Goal: Information Seeking & Learning: Find specific fact

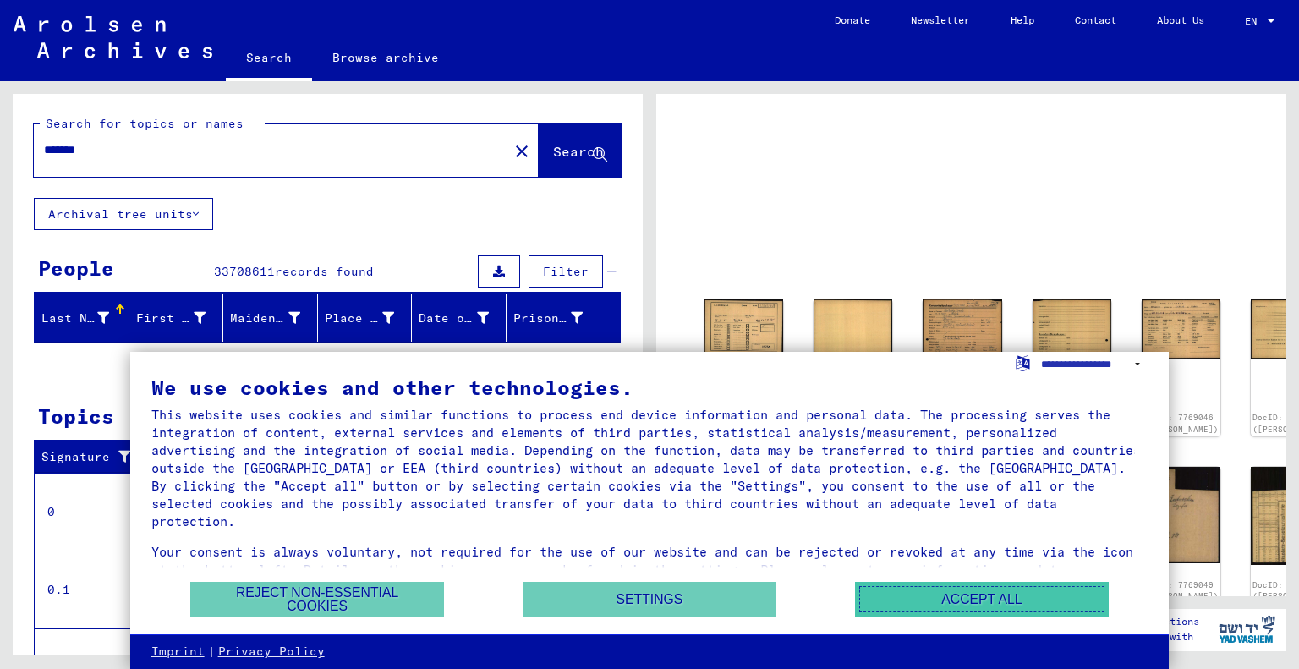
click at [944, 598] on button "Accept all" at bounding box center [982, 599] width 254 height 35
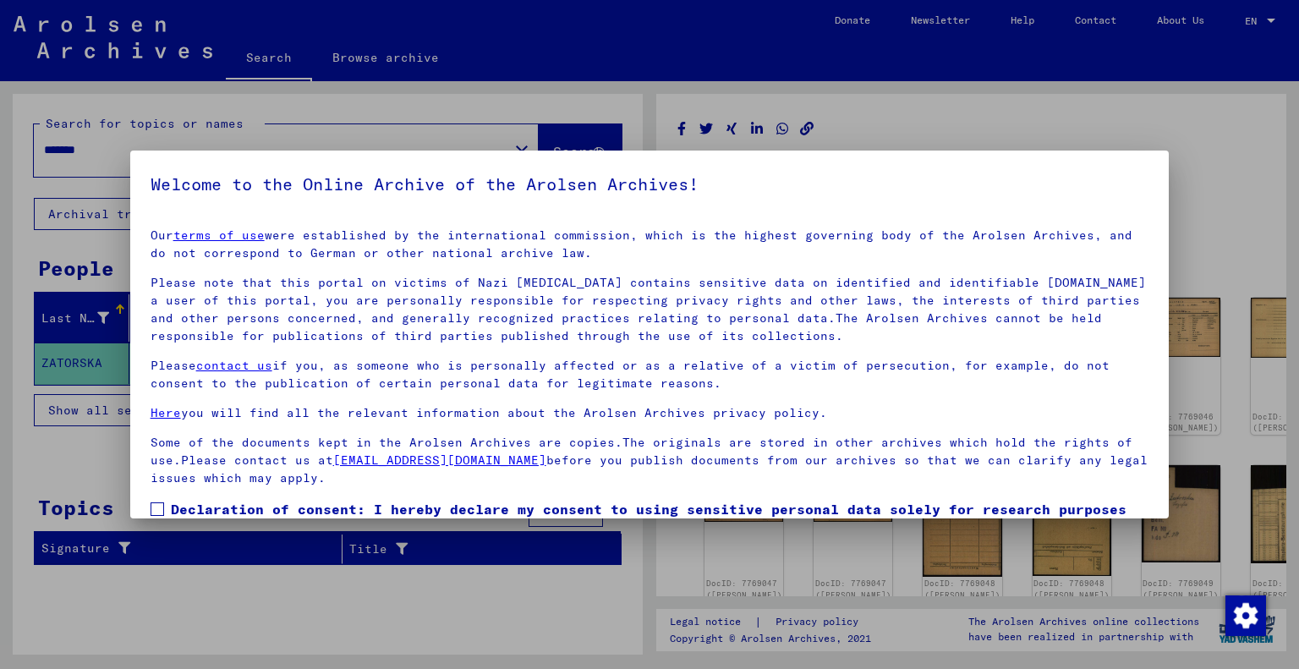
click at [156, 506] on span at bounding box center [157, 509] width 14 height 14
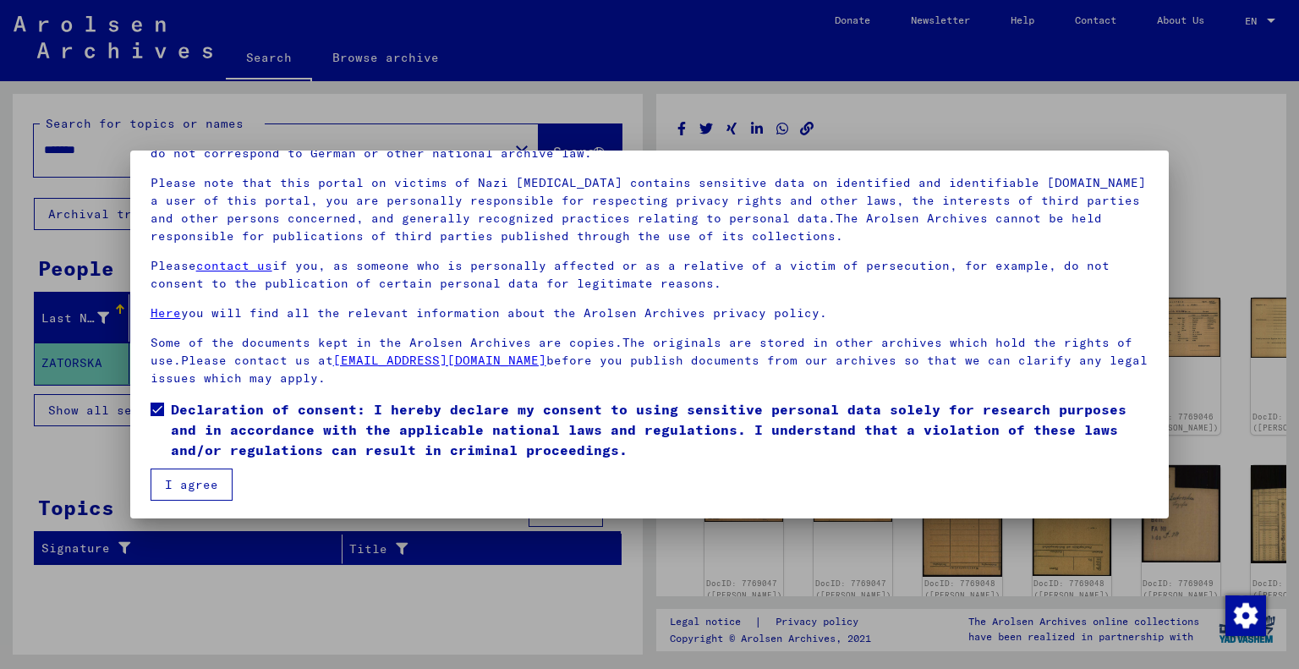
scroll to position [101, 0]
click at [197, 483] on button "I agree" at bounding box center [191, 483] width 82 height 32
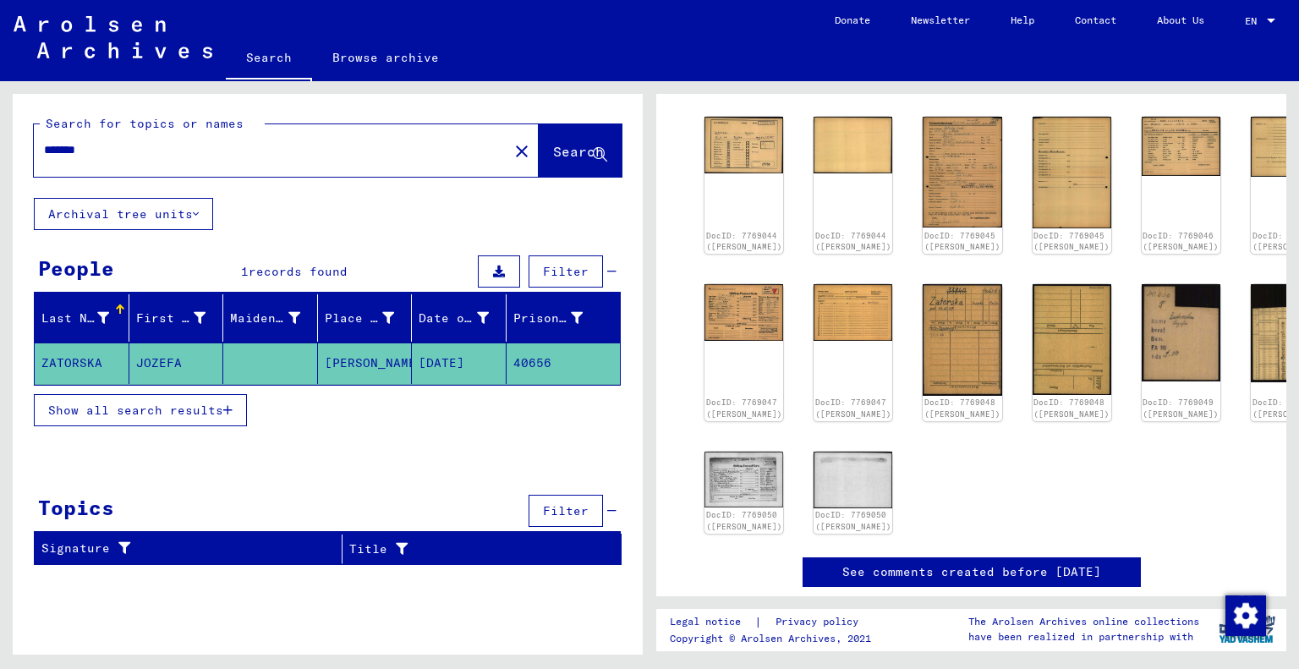
scroll to position [199, 0]
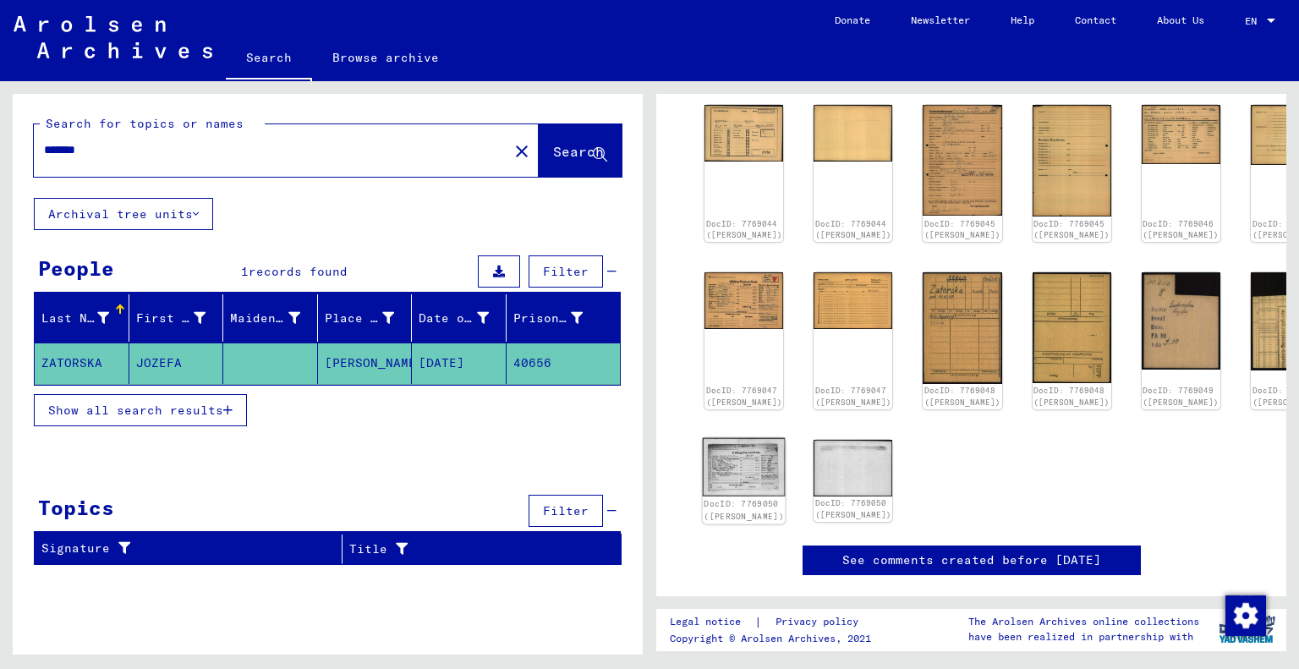
click at [740, 462] on img at bounding box center [744, 466] width 83 height 58
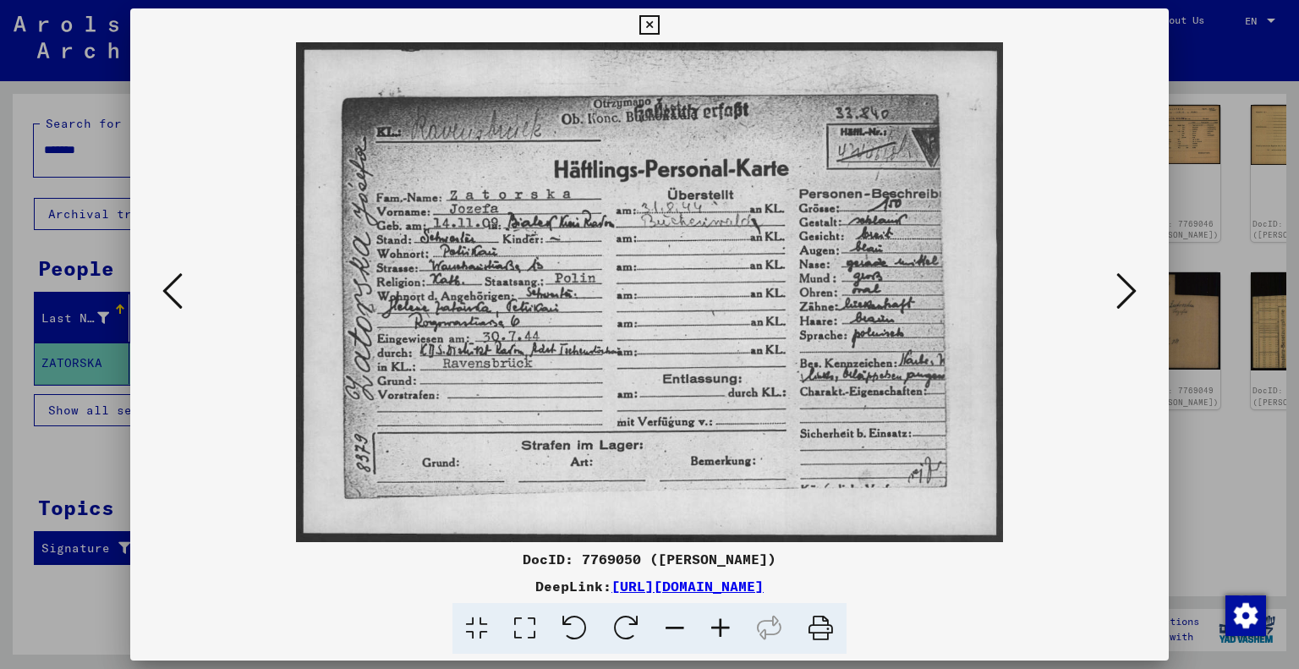
click at [649, 19] on icon at bounding box center [648, 25] width 19 height 20
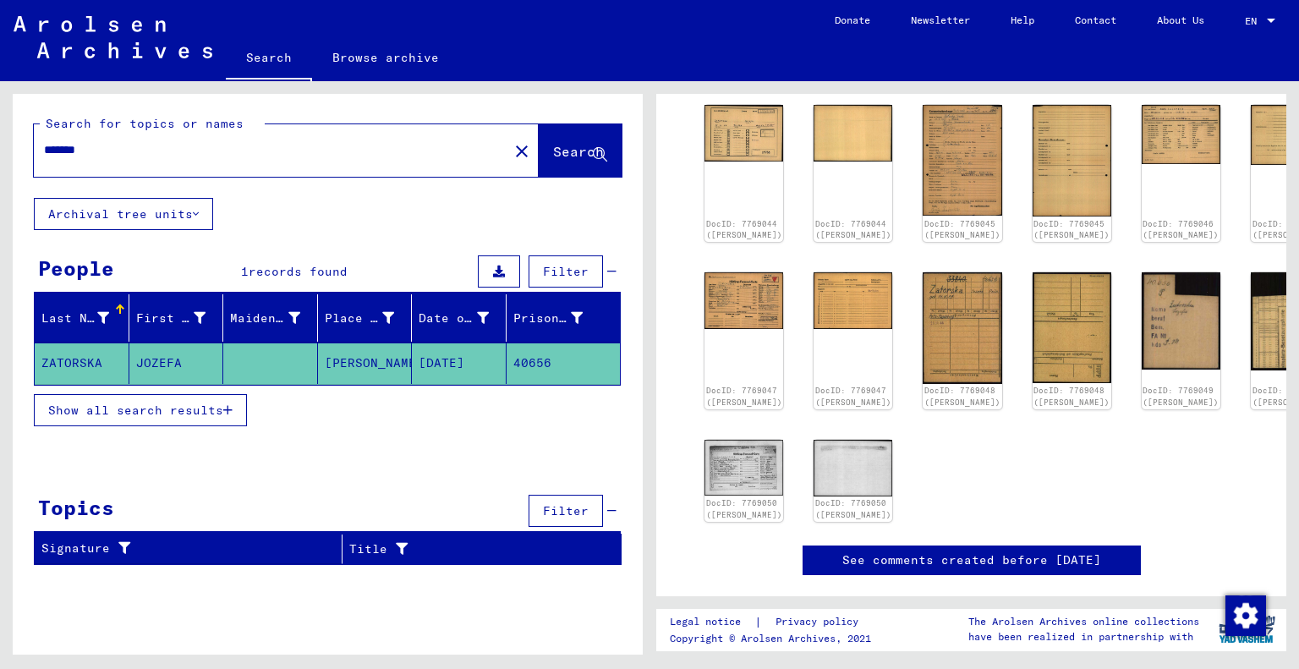
click at [222, 160] on div "*******" at bounding box center [266, 150] width 464 height 38
click at [99, 150] on input "*******" at bounding box center [271, 150] width 454 height 18
drag, startPoint x: 108, startPoint y: 148, endPoint x: 36, endPoint y: 148, distance: 72.7
click at [36, 148] on div "*******" at bounding box center [266, 150] width 464 height 38
type input "**********"
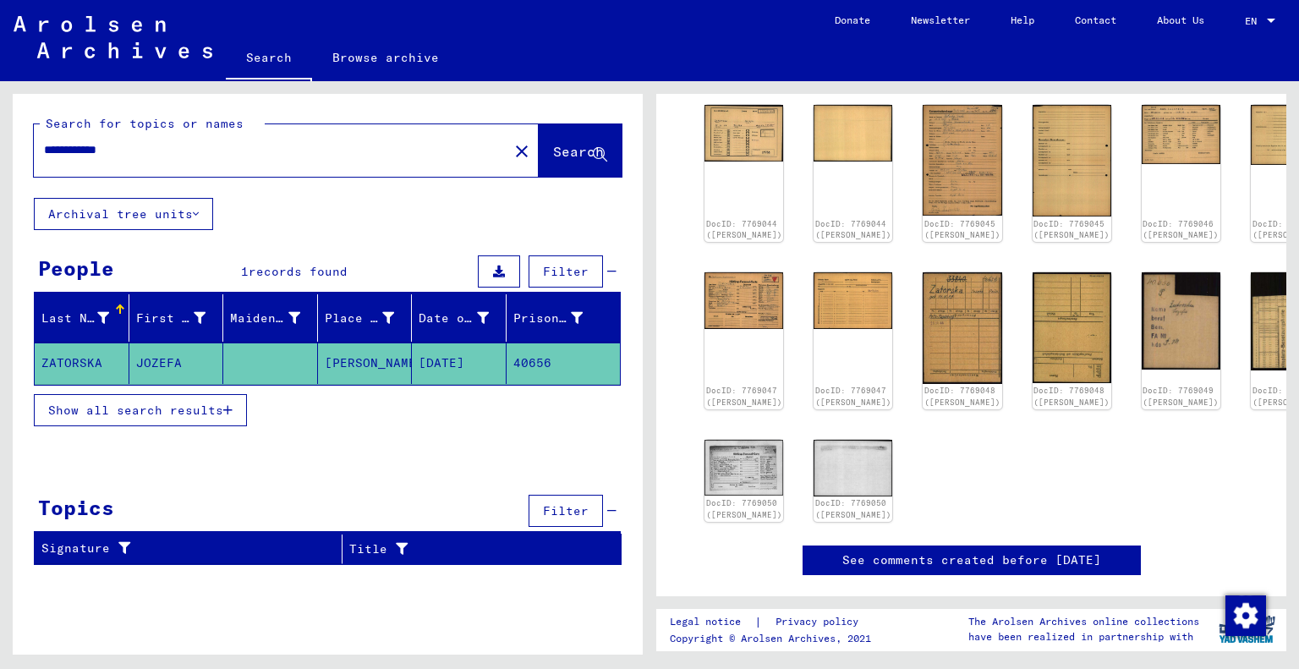
click at [571, 155] on span "Search" at bounding box center [578, 151] width 51 height 17
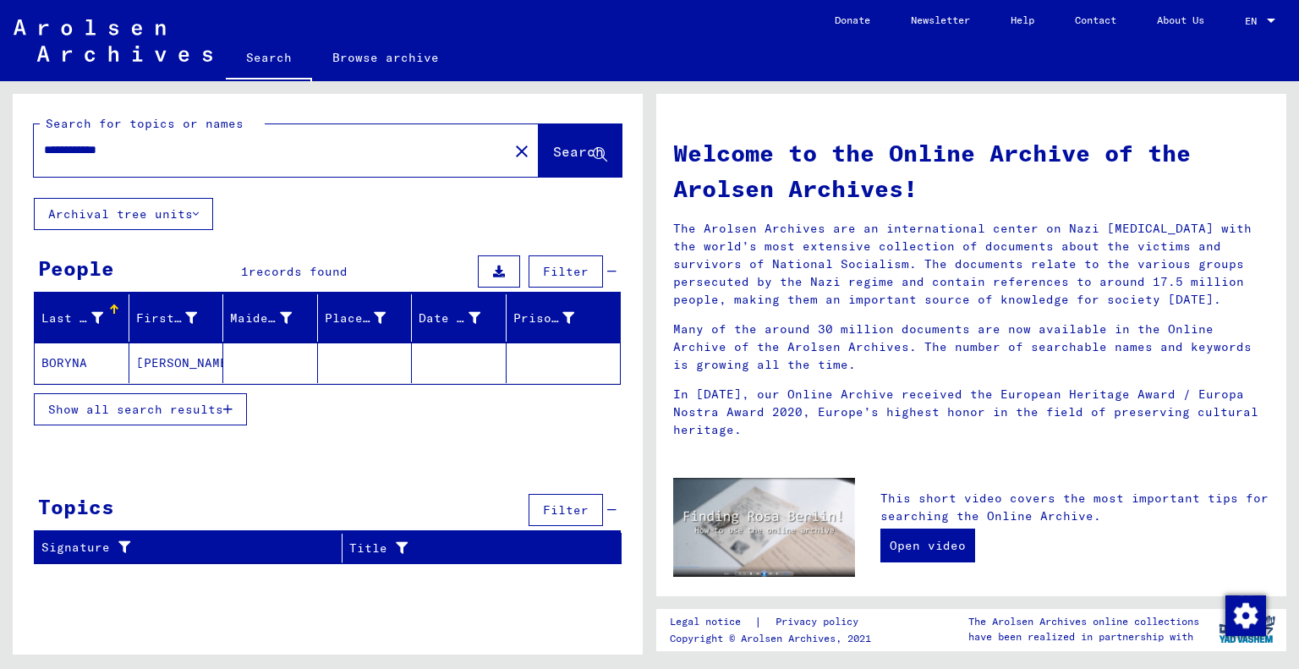
click at [112, 358] on mat-cell "BORYNA" at bounding box center [82, 362] width 95 height 41
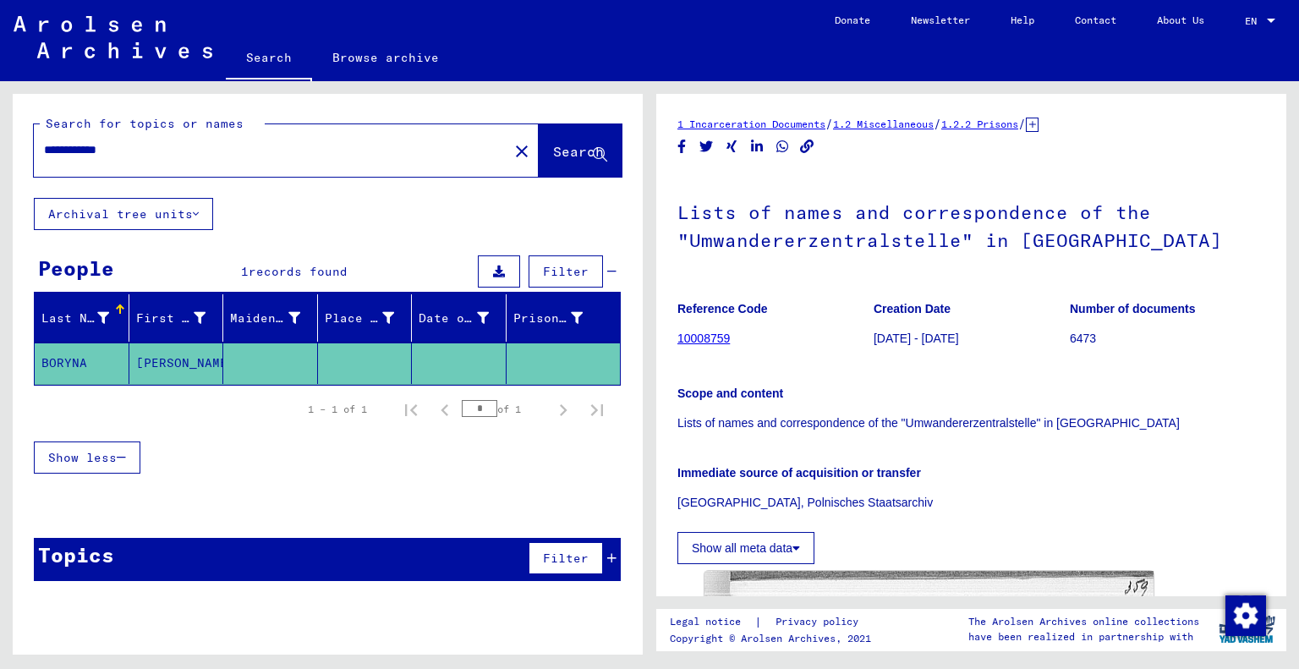
click at [703, 340] on link "10008759" at bounding box center [703, 338] width 52 height 14
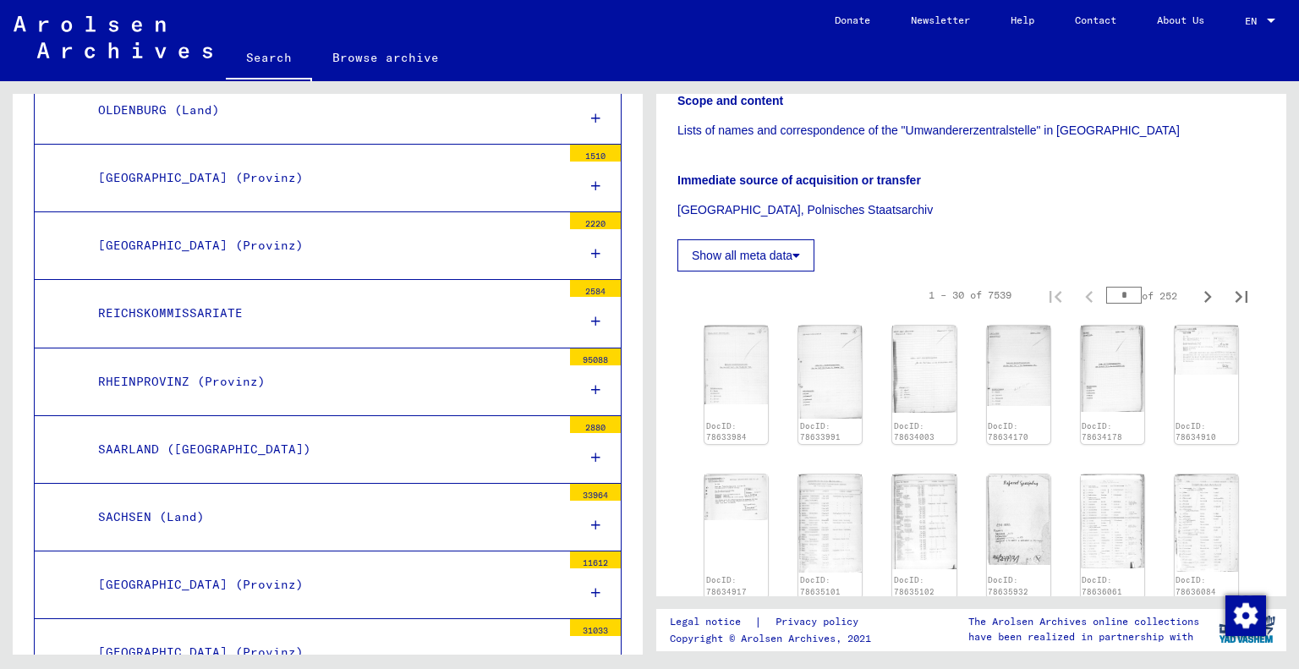
scroll to position [290, 0]
click at [729, 379] on img at bounding box center [736, 366] width 67 height 82
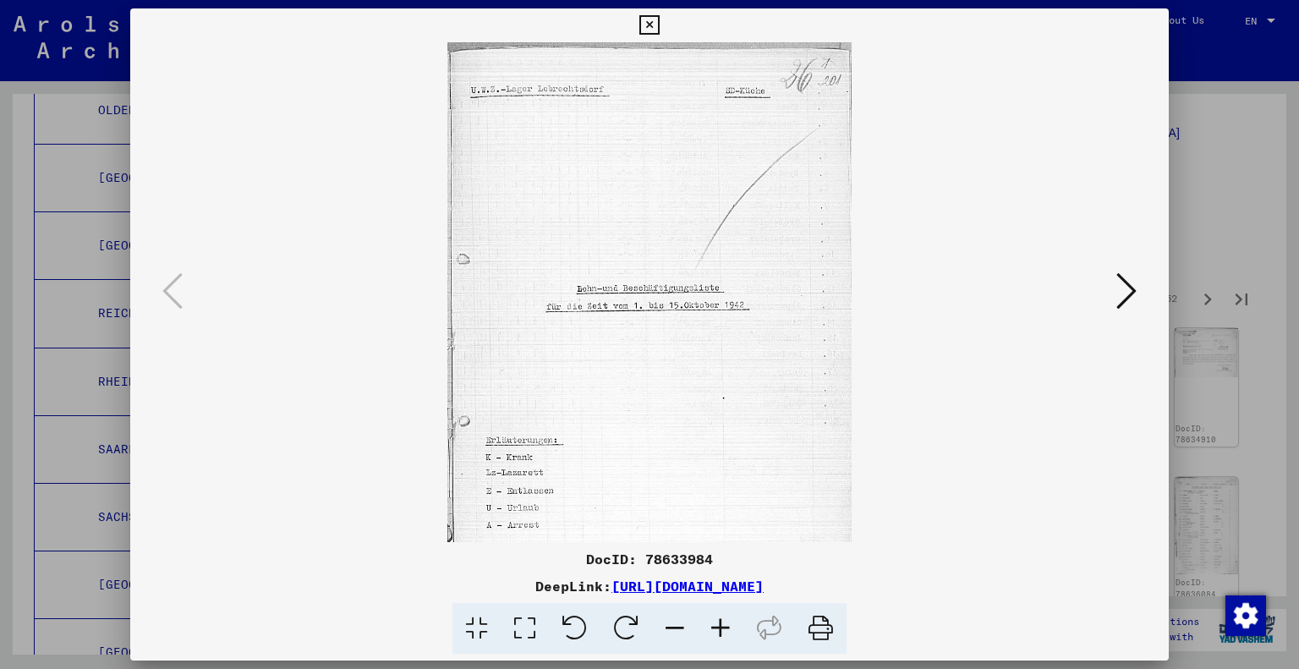
click at [643, 26] on icon at bounding box center [648, 25] width 19 height 20
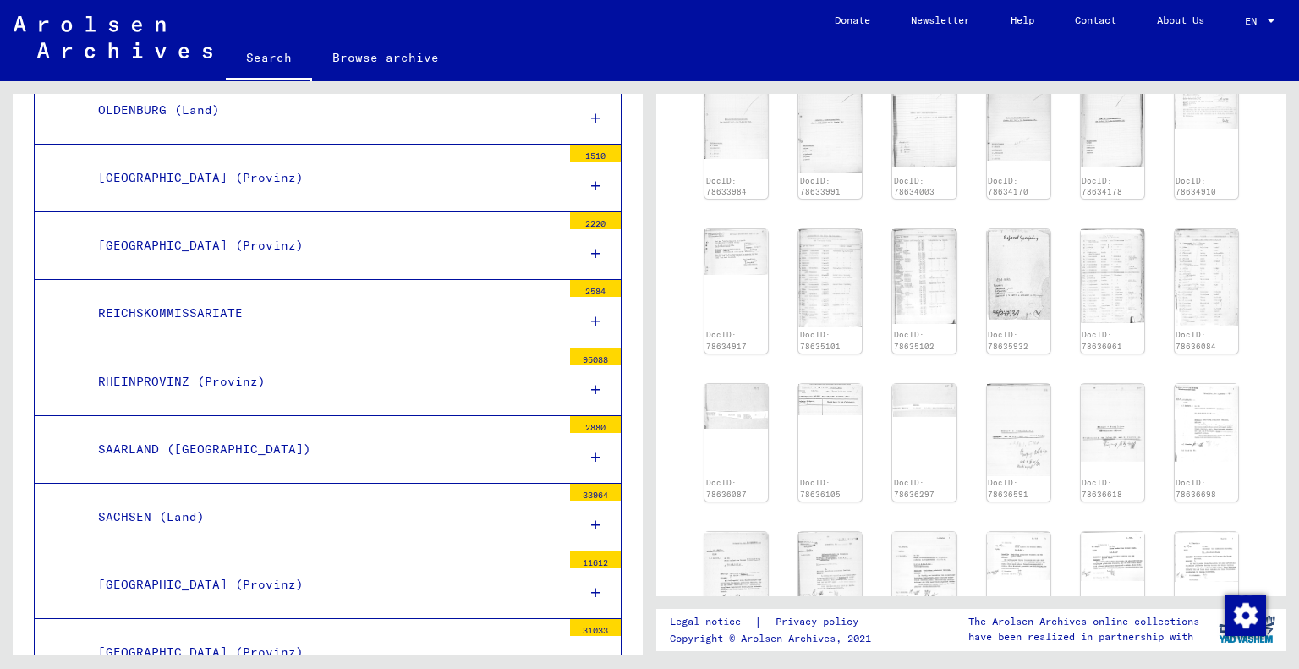
scroll to position [628, 0]
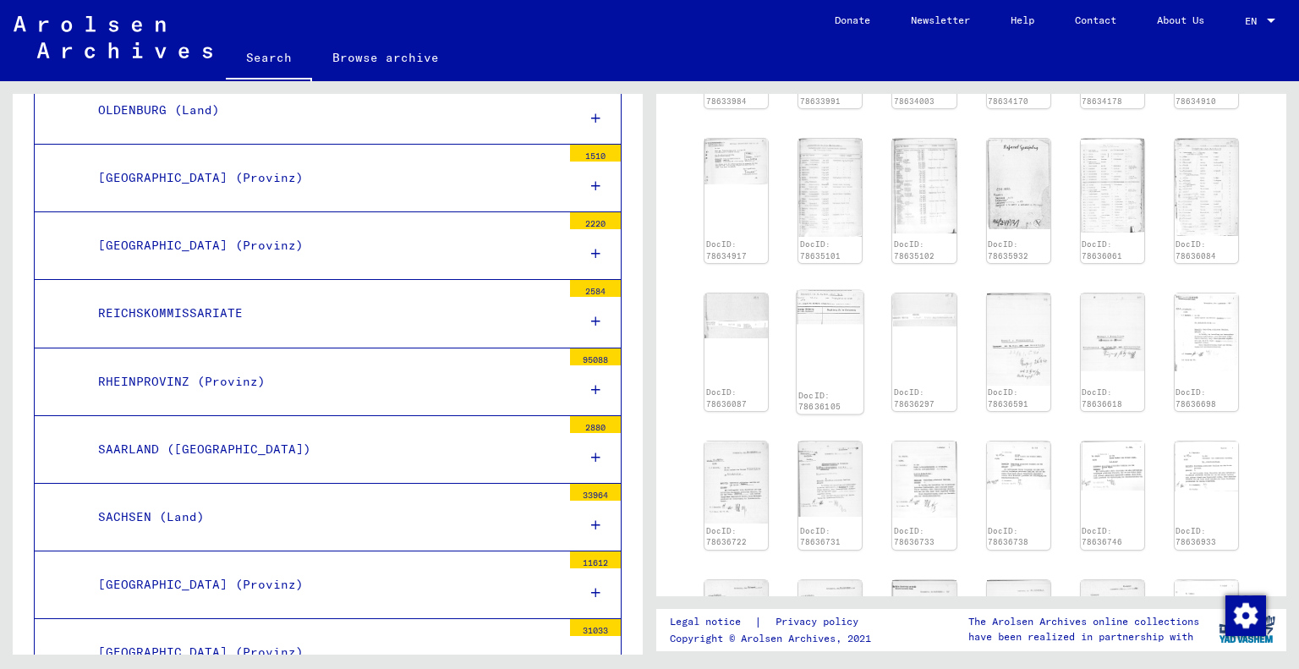
click at [809, 342] on div "DocID: 78636105" at bounding box center [829, 351] width 67 height 123
click at [823, 308] on img at bounding box center [829, 306] width 67 height 33
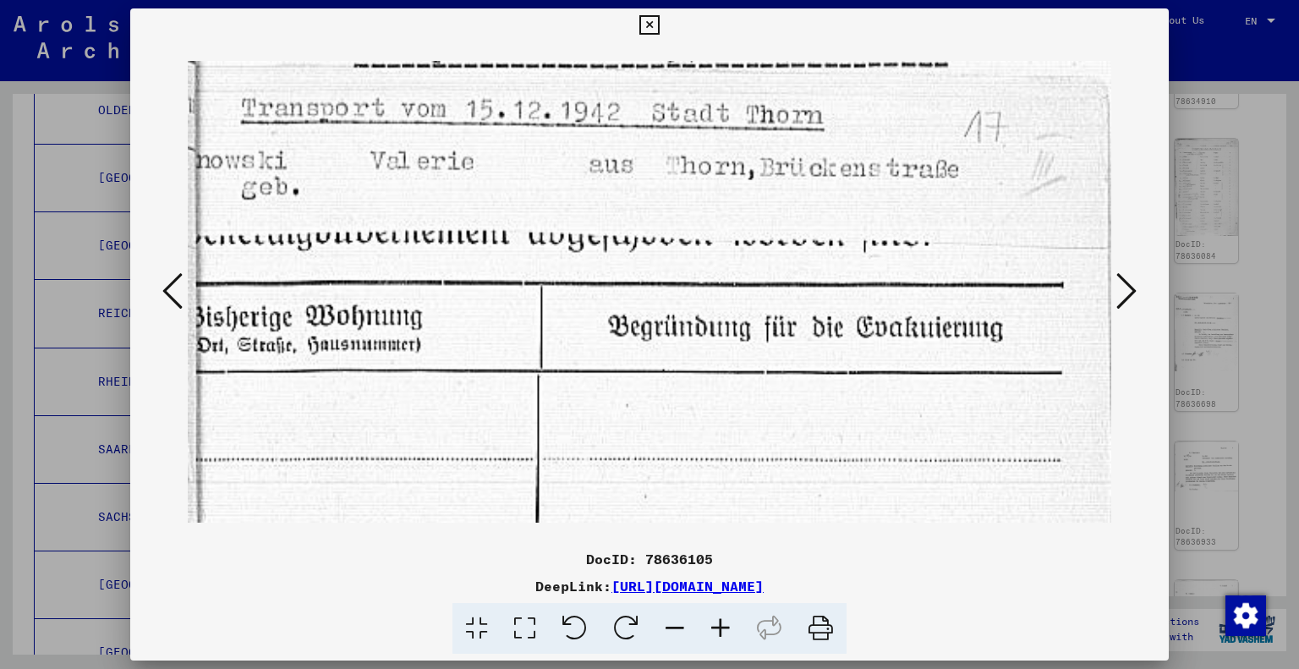
click at [648, 26] on icon at bounding box center [648, 25] width 19 height 20
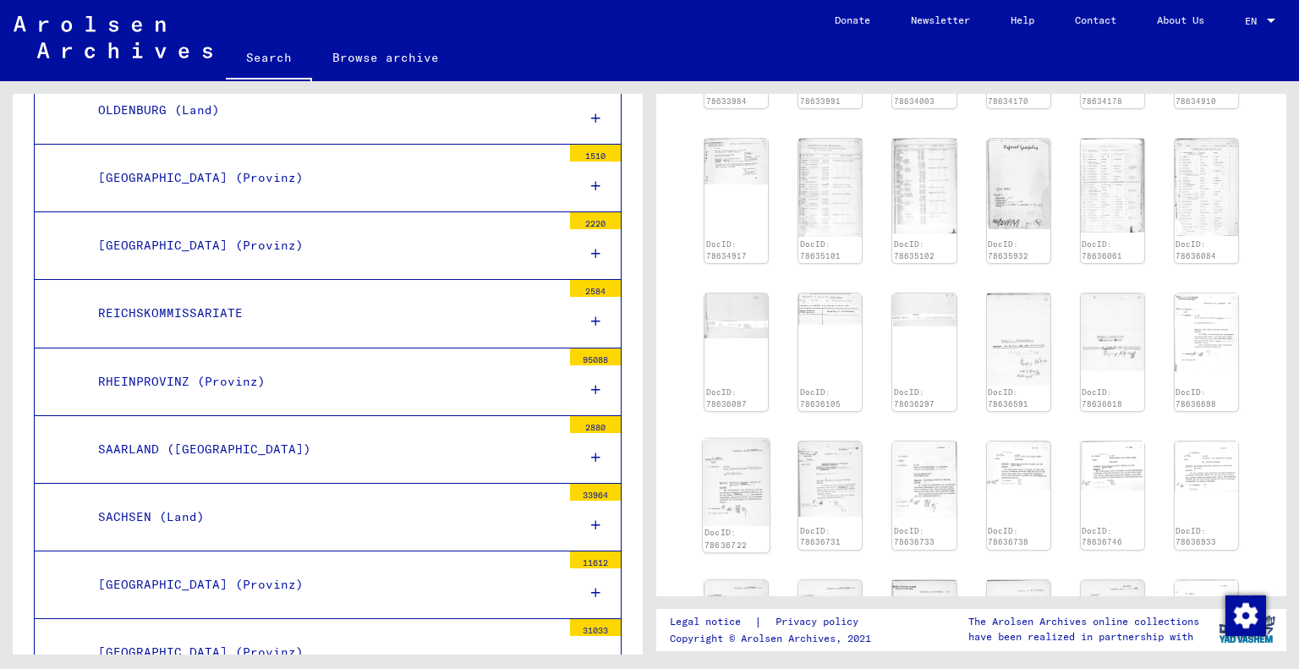
click at [741, 479] on img at bounding box center [736, 482] width 67 height 86
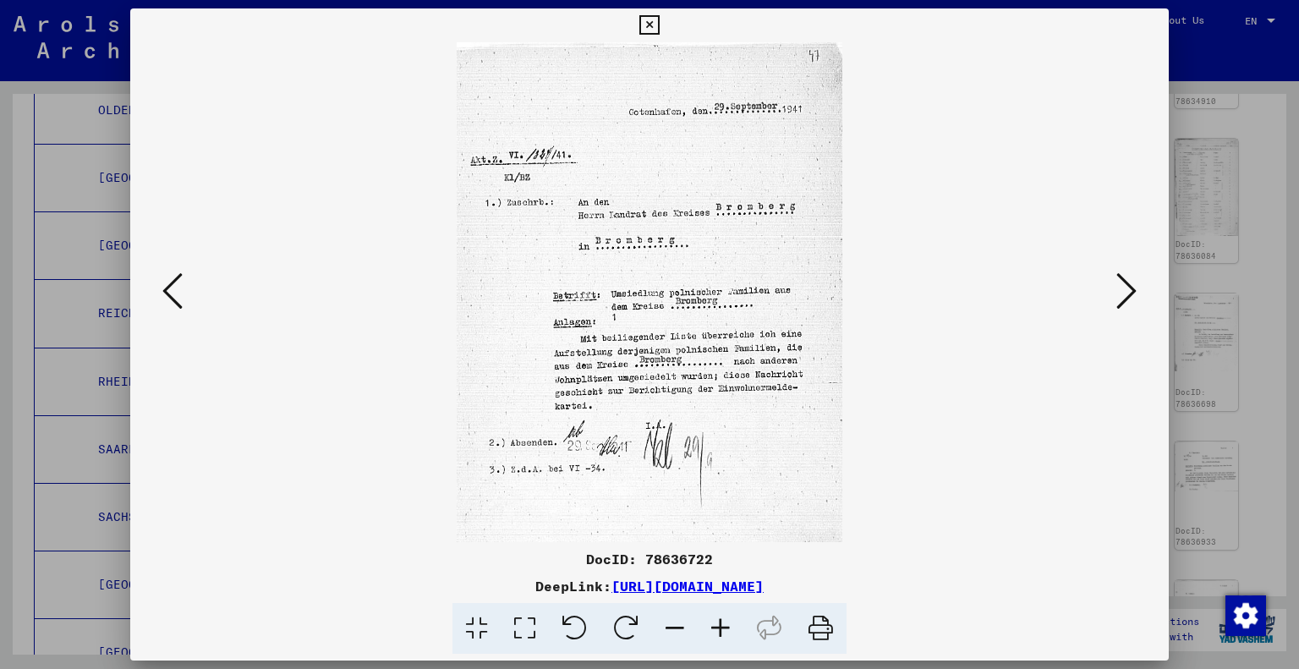
click at [638, 23] on button at bounding box center [649, 25] width 30 height 34
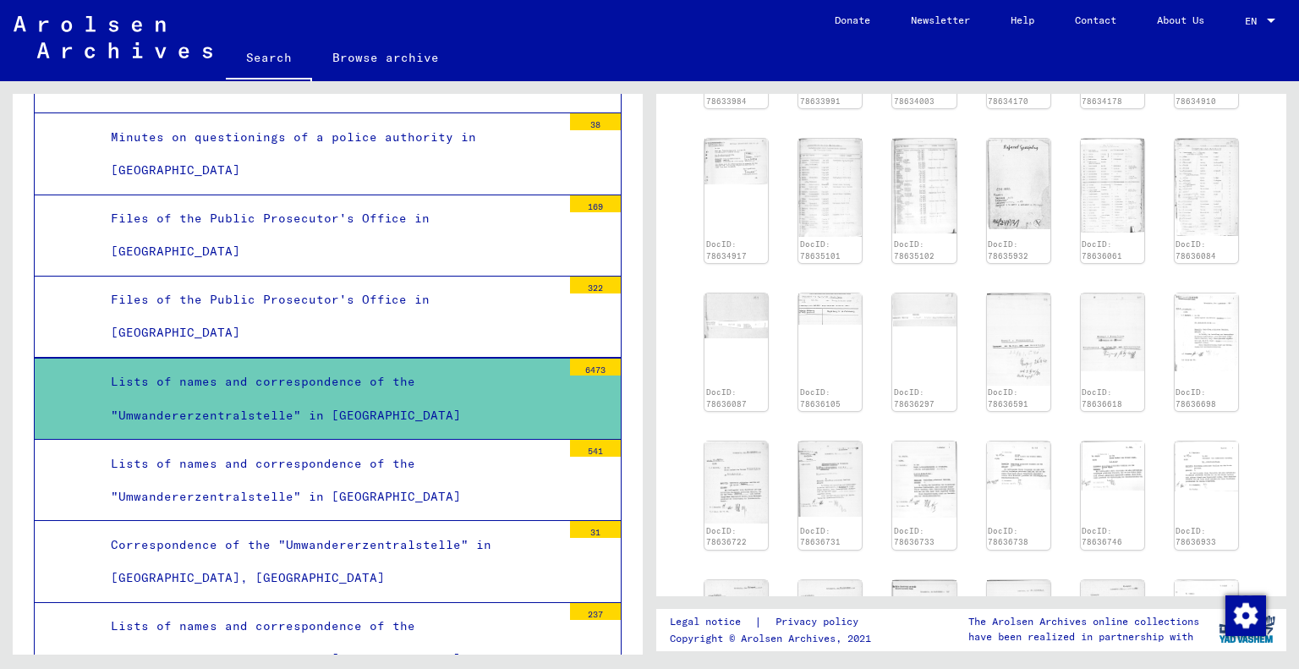
scroll to position [2536, 0]
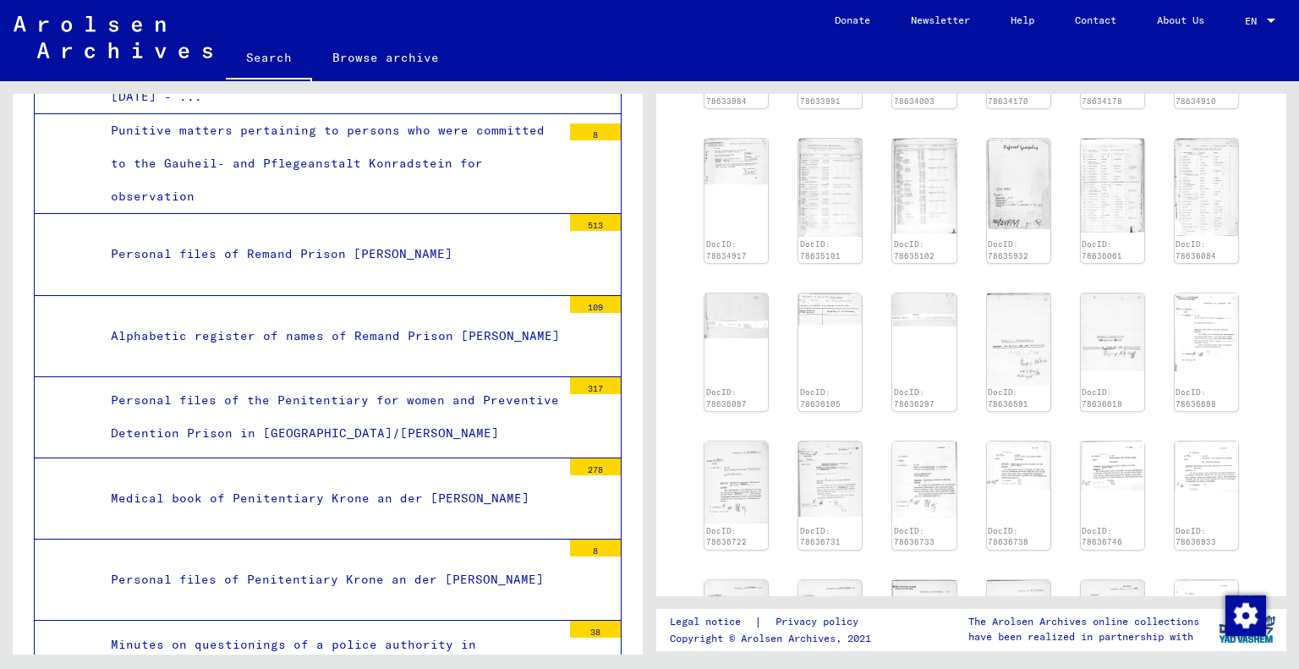
click at [260, 57] on link "Search" at bounding box center [269, 59] width 86 height 44
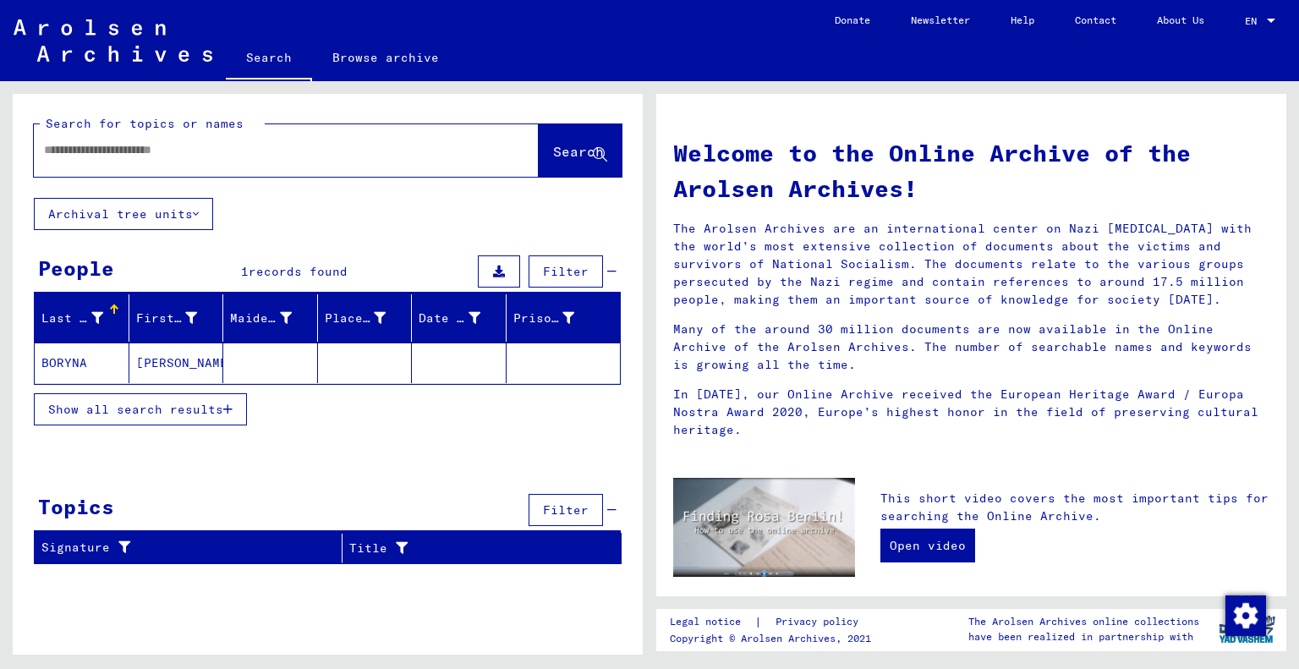
click at [364, 362] on mat-cell at bounding box center [365, 362] width 95 height 41
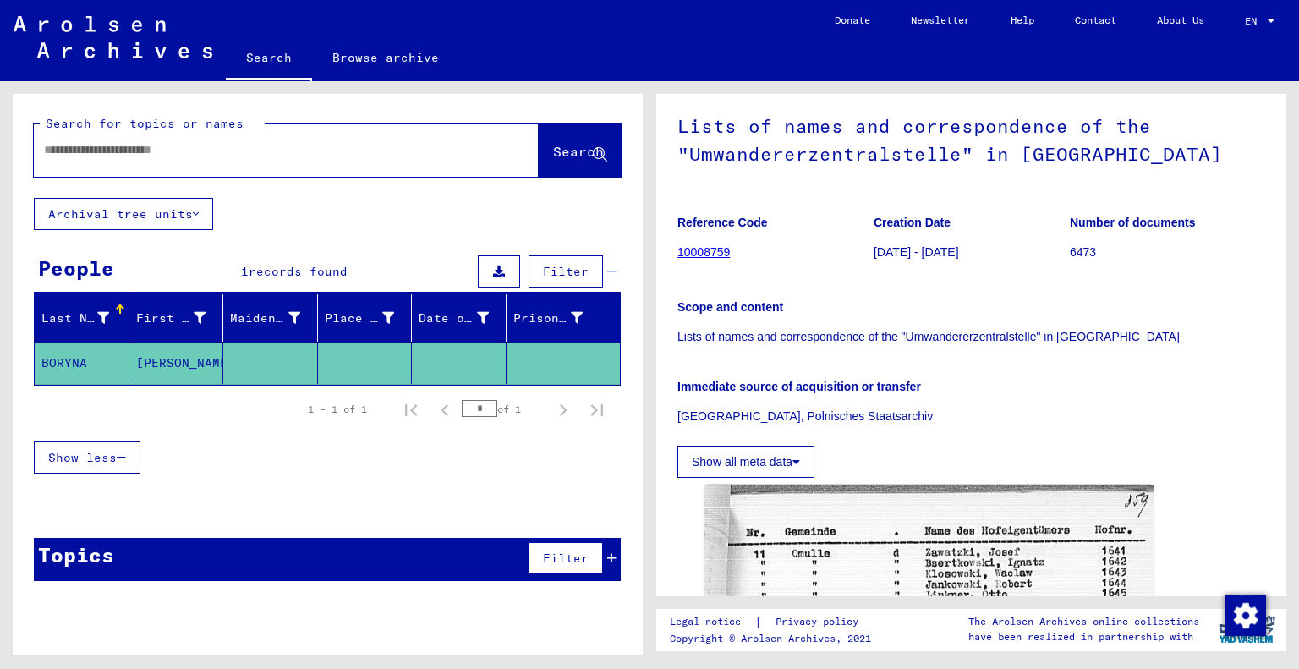
scroll to position [169, 0]
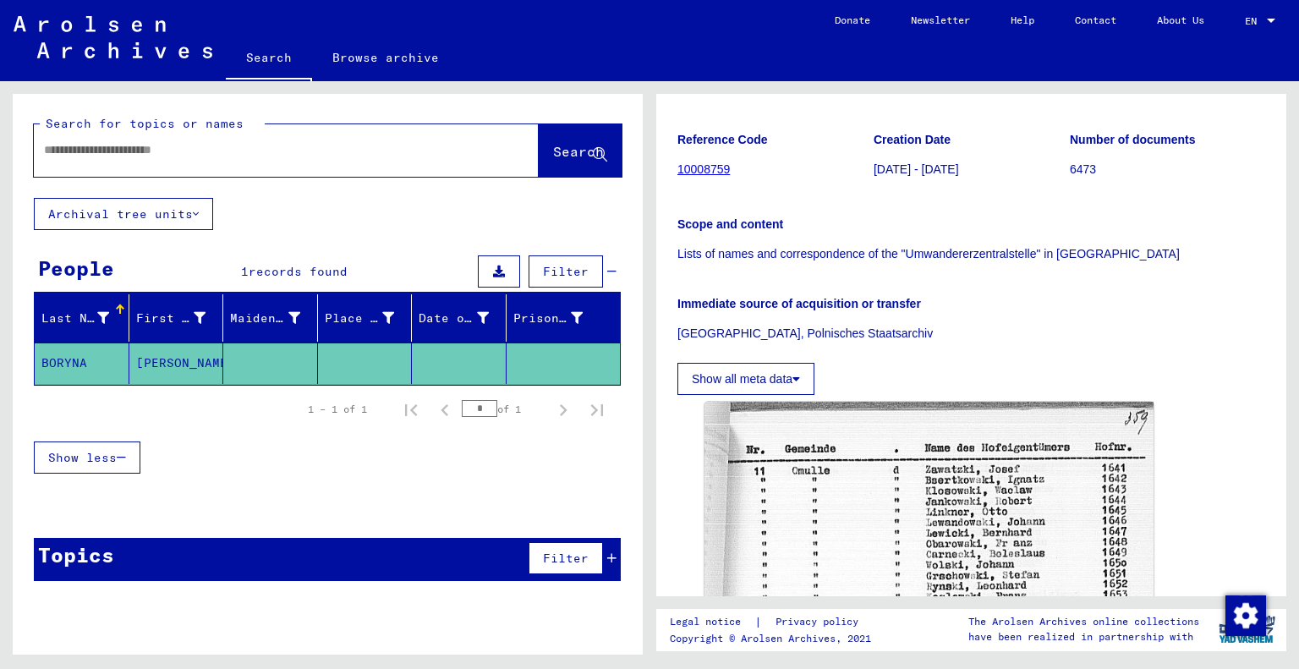
click at [172, 358] on mat-cell "[PERSON_NAME]" at bounding box center [176, 362] width 95 height 41
click at [170, 360] on mat-cell "[PERSON_NAME]" at bounding box center [176, 362] width 95 height 41
click at [159, 327] on div "First Name" at bounding box center [181, 317] width 91 height 27
click at [160, 373] on mat-cell "[PERSON_NAME]" at bounding box center [176, 362] width 95 height 41
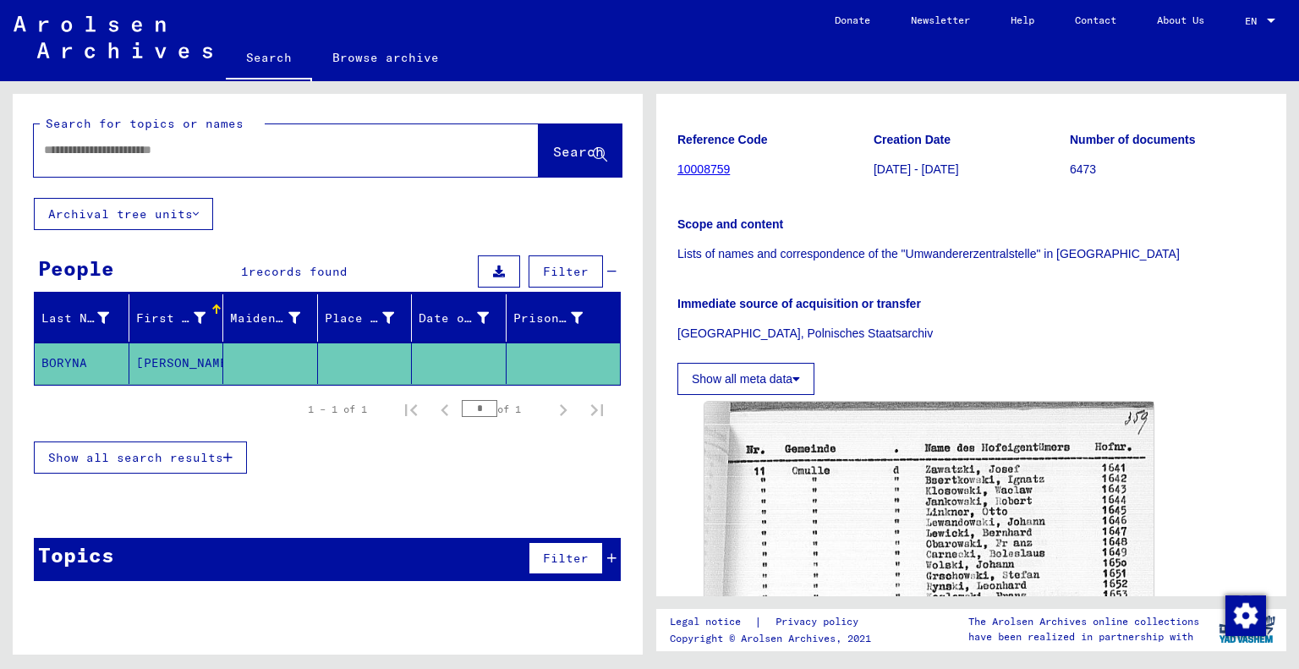
click at [134, 157] on input "text" at bounding box center [271, 150] width 454 height 18
click at [553, 148] on span "Search" at bounding box center [578, 151] width 51 height 17
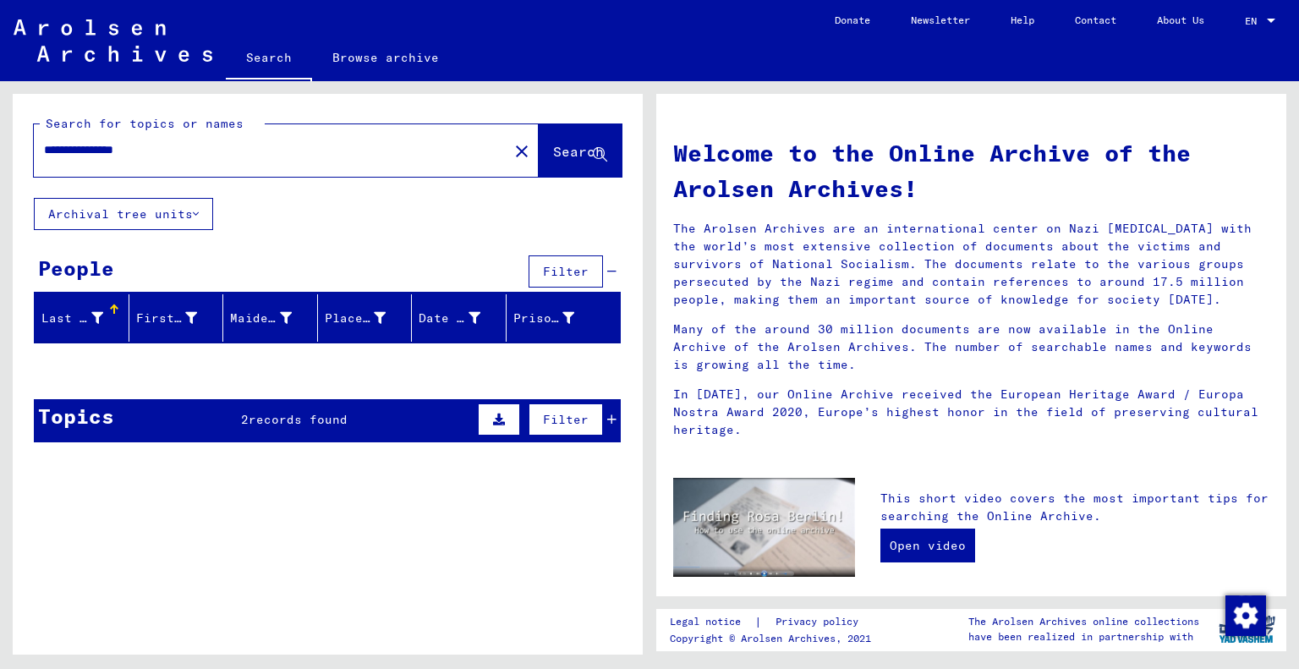
click at [118, 155] on input "**********" at bounding box center [266, 150] width 444 height 18
click at [572, 146] on span "Search" at bounding box center [578, 151] width 51 height 17
drag, startPoint x: 189, startPoint y: 155, endPoint x: 0, endPoint y: 149, distance: 189.5
click at [0, 149] on div "**********" at bounding box center [324, 367] width 649 height 573
click at [553, 148] on span "Search" at bounding box center [578, 151] width 51 height 17
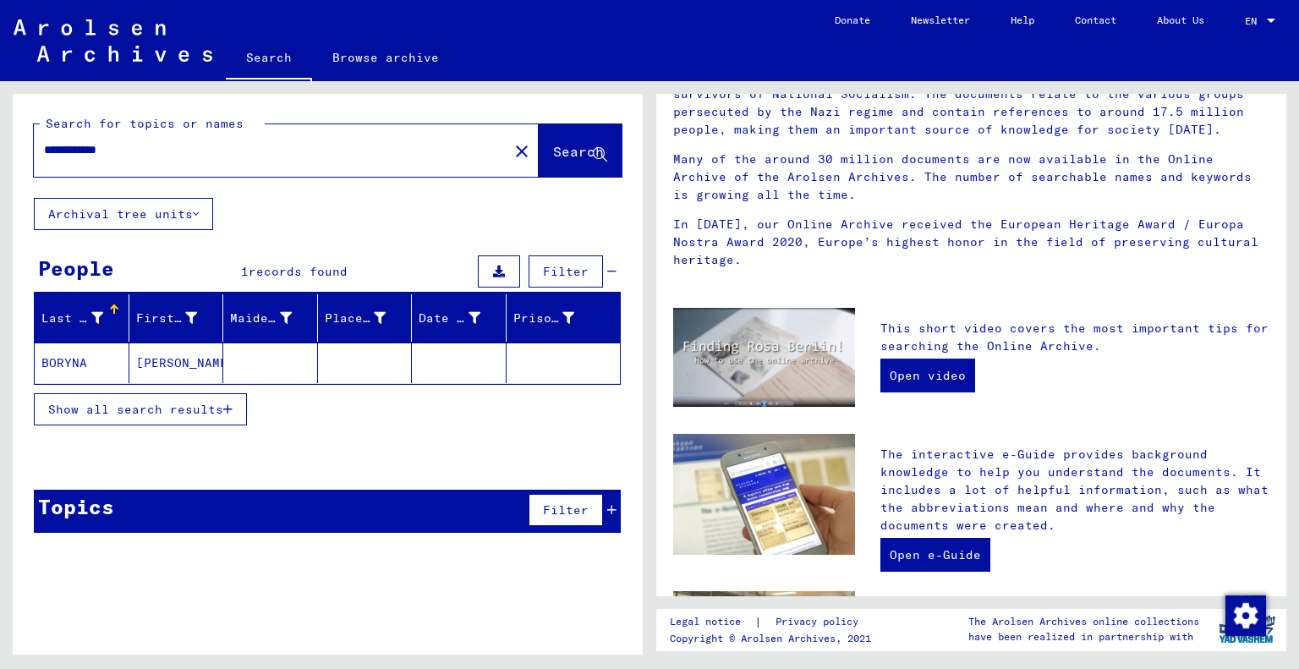
scroll to position [282, 0]
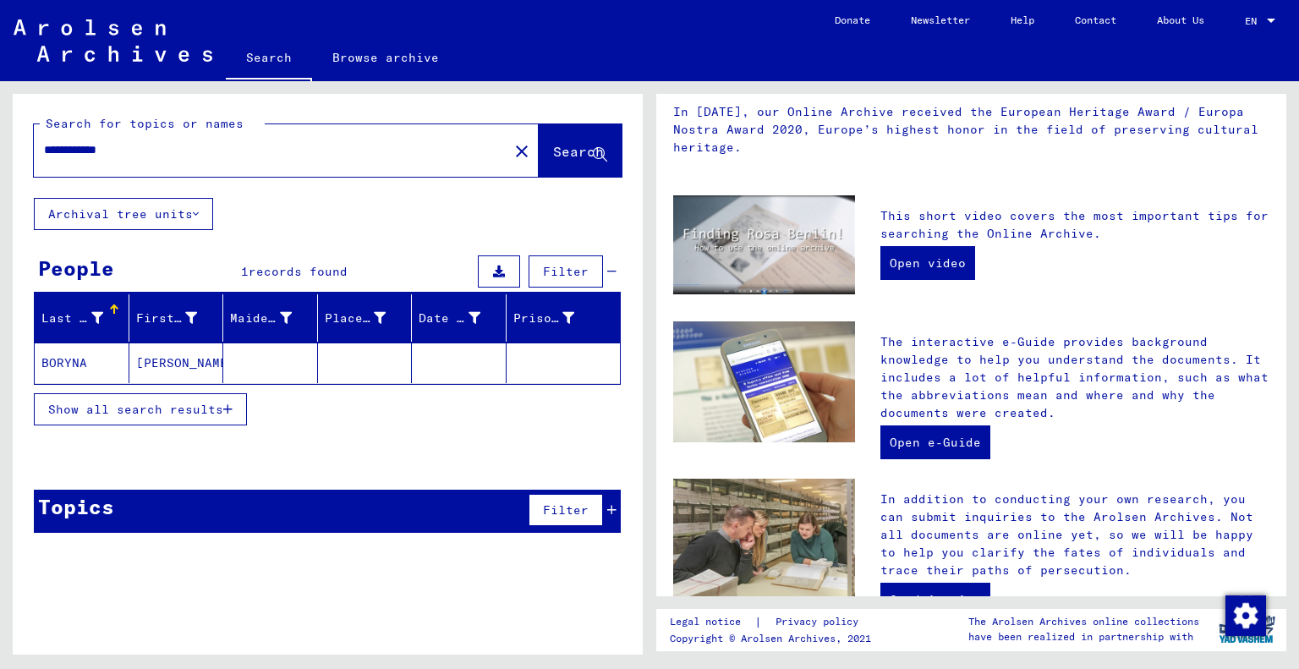
click at [155, 145] on input "**********" at bounding box center [266, 150] width 444 height 18
click at [568, 147] on span "Search" at bounding box center [578, 151] width 51 height 17
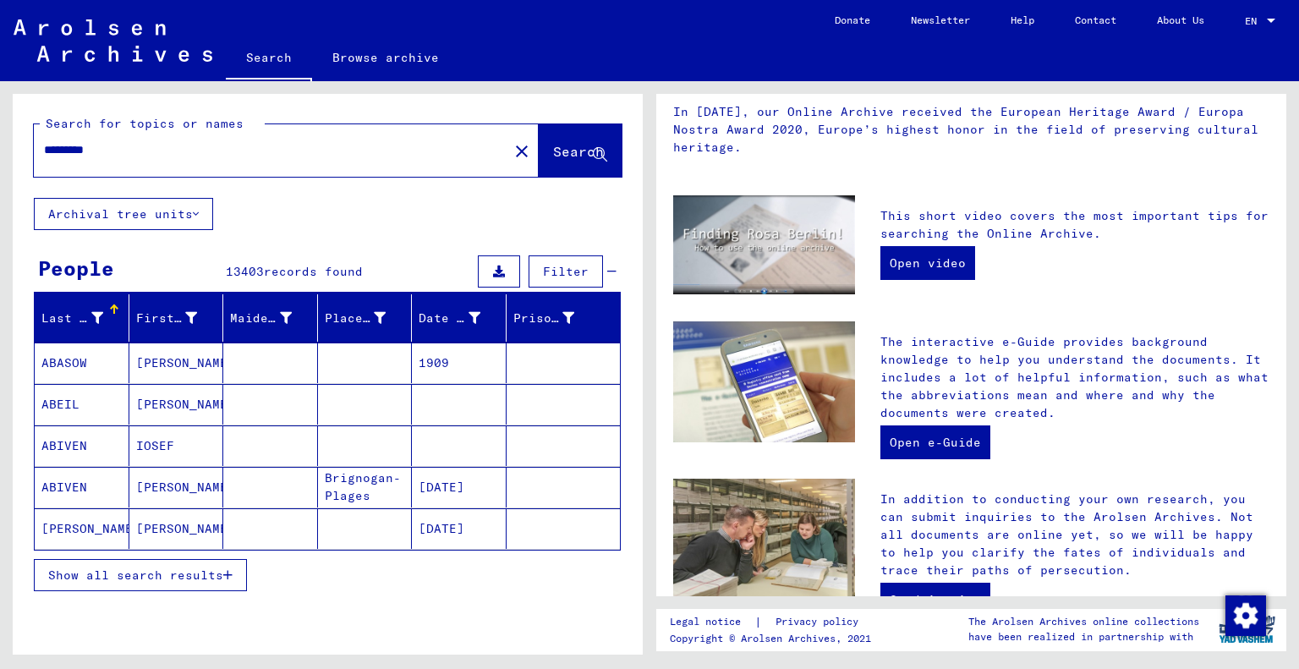
drag, startPoint x: 132, startPoint y: 150, endPoint x: 14, endPoint y: 145, distance: 117.7
click at [14, 145] on div "Search for topics or names ********* close Search" at bounding box center [328, 146] width 630 height 104
click at [555, 148] on span "Search" at bounding box center [578, 151] width 51 height 17
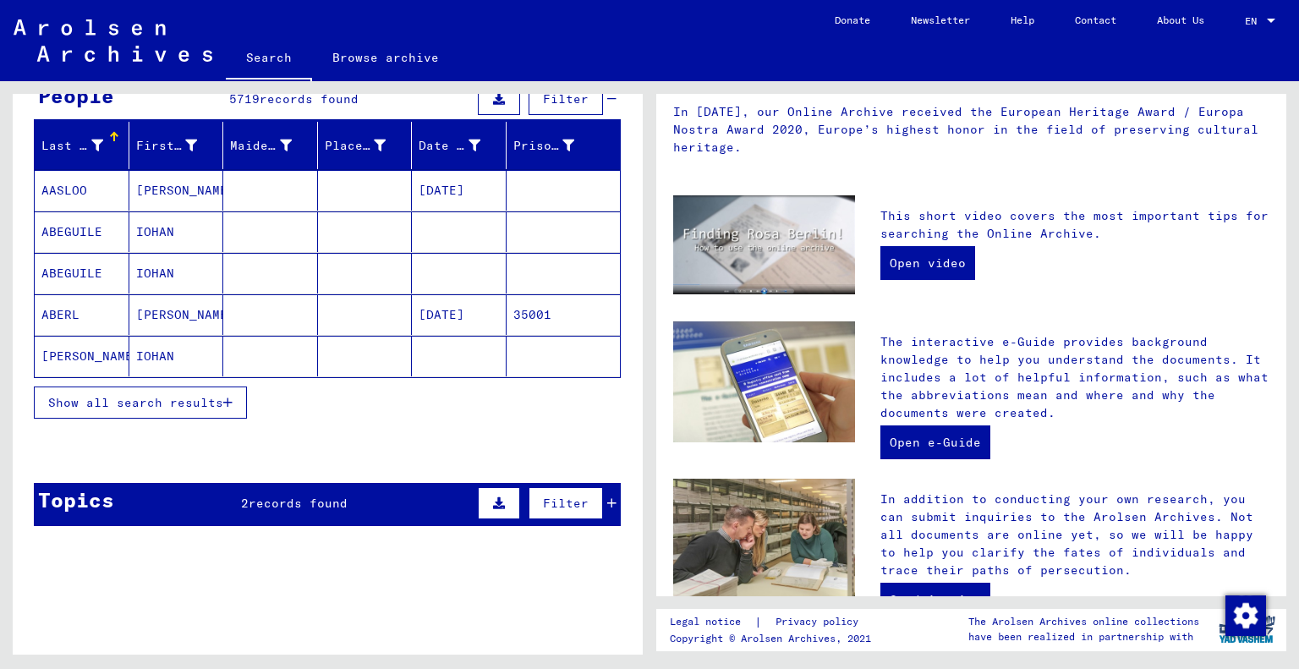
scroll to position [8, 0]
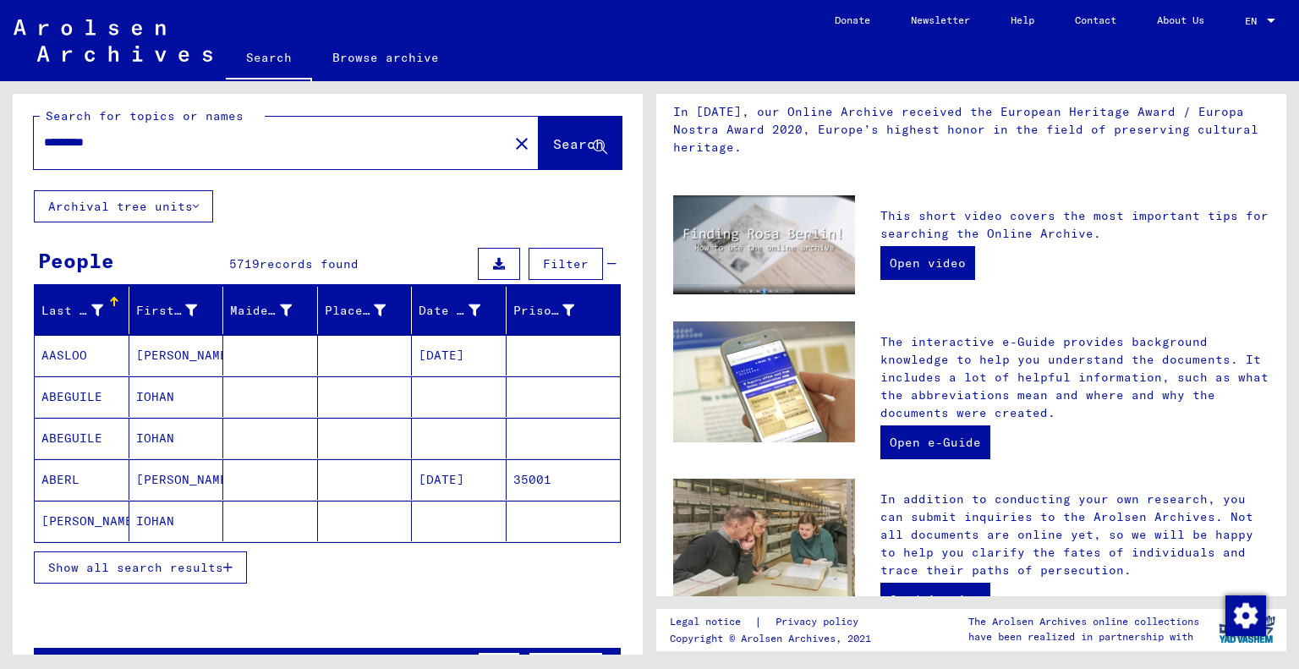
drag, startPoint x: 156, startPoint y: 134, endPoint x: 3, endPoint y: 134, distance: 152.2
click at [3, 134] on div "Search for topics or names ********* close Search Archival tree units People 57…" at bounding box center [324, 367] width 649 height 573
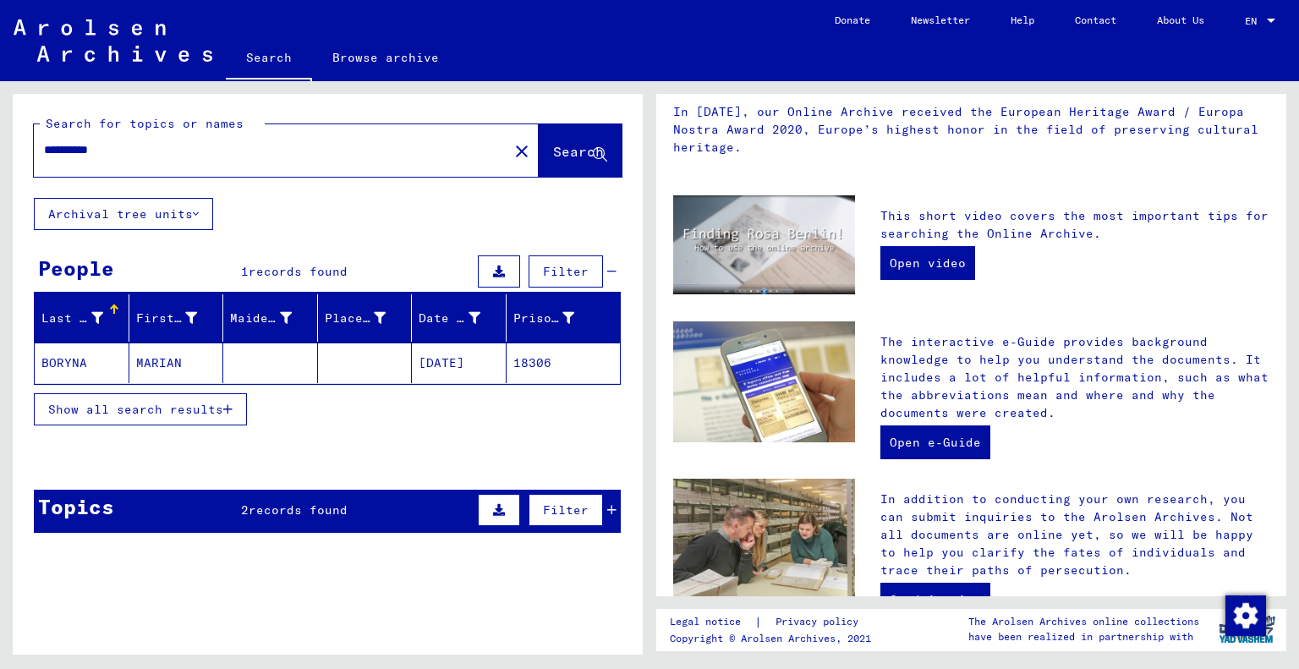
drag, startPoint x: 152, startPoint y: 155, endPoint x: 22, endPoint y: 145, distance: 130.6
click at [22, 145] on div "**********" at bounding box center [328, 146] width 630 height 104
type input "******"
click at [559, 144] on span "Search" at bounding box center [578, 151] width 51 height 17
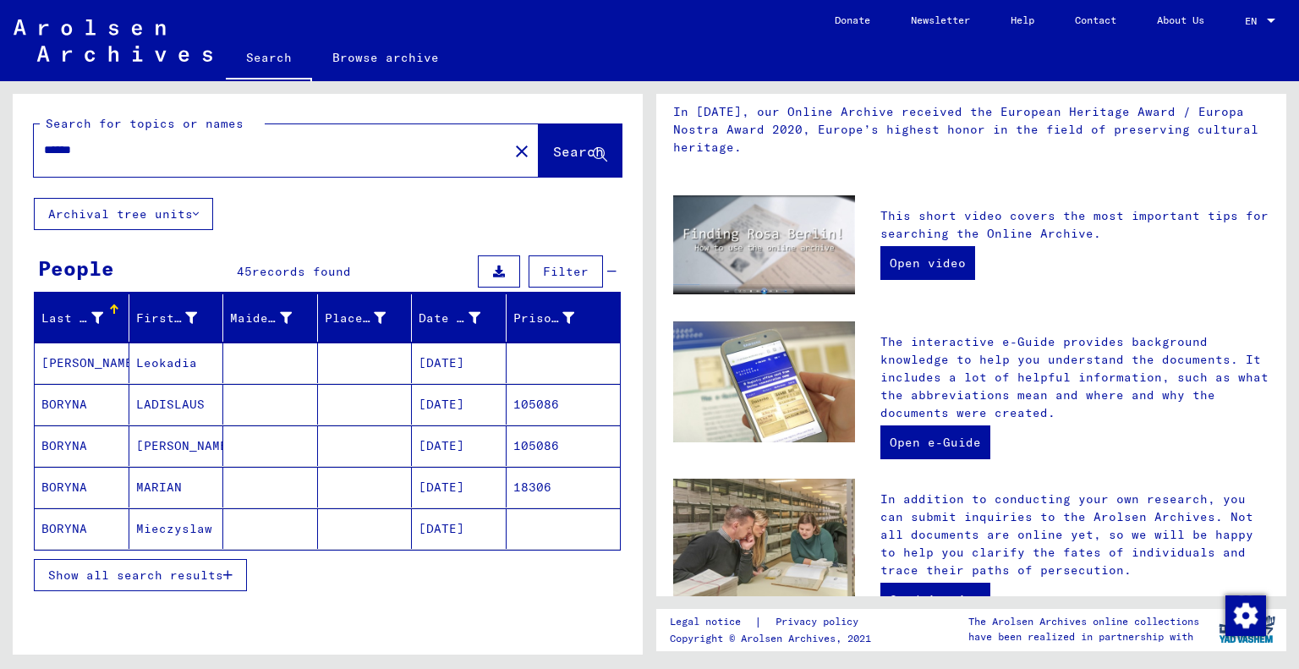
click at [448, 356] on mat-cell "[DATE]" at bounding box center [459, 362] width 95 height 41
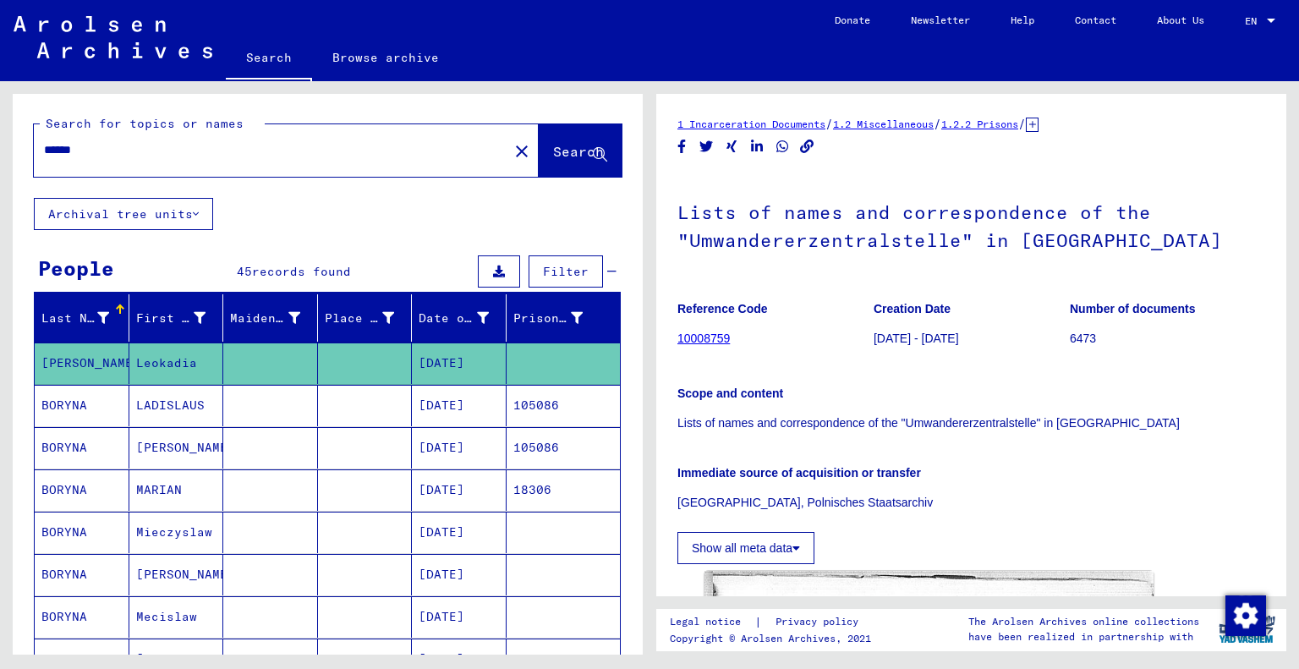
click at [712, 335] on link "10008759" at bounding box center [703, 338] width 52 height 14
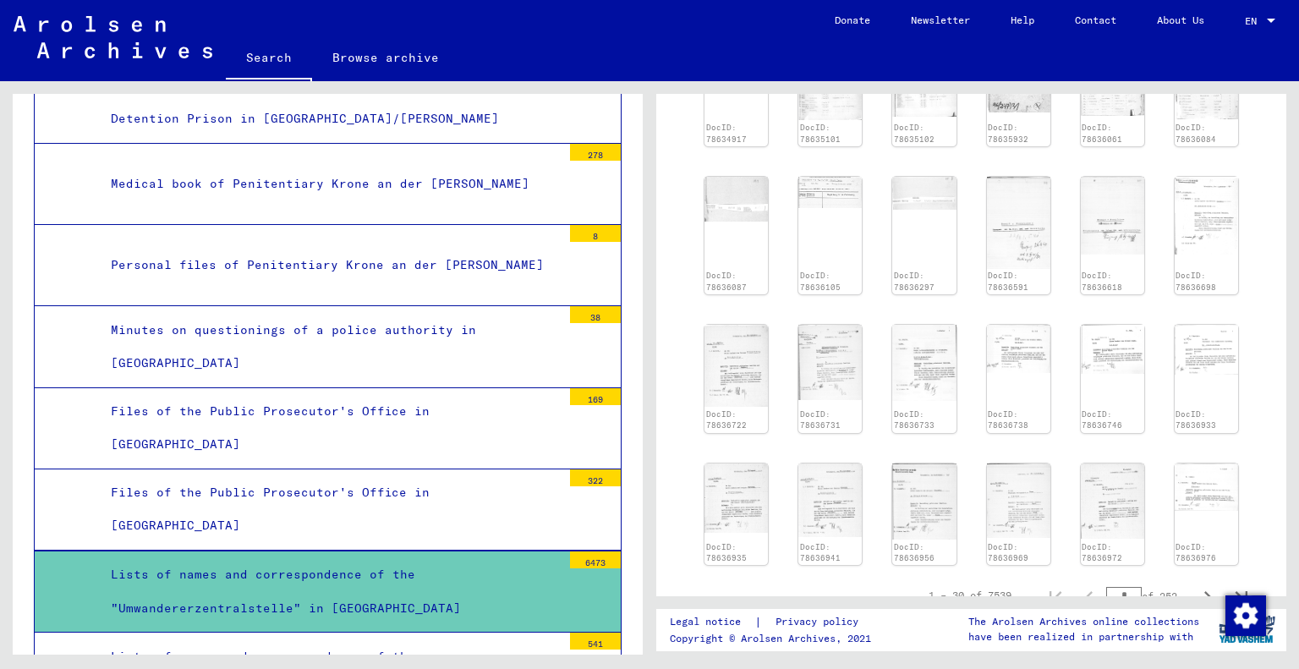
scroll to position [574, 0]
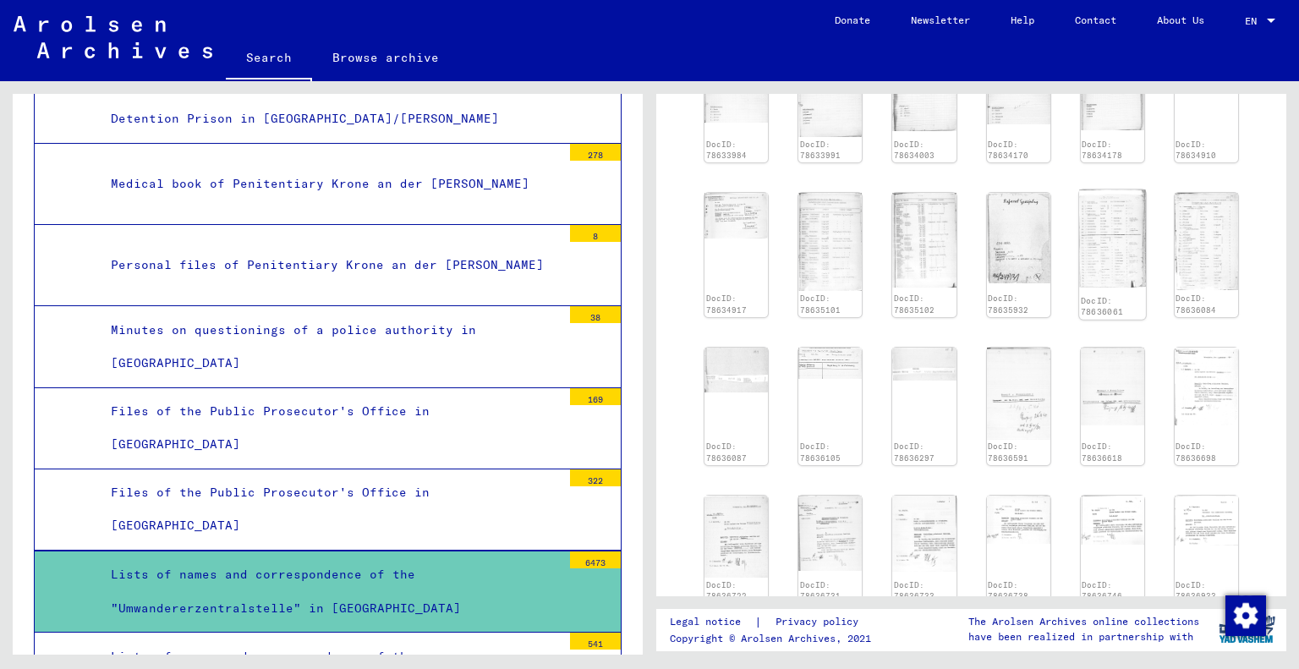
click at [1091, 245] on img at bounding box center [1112, 239] width 67 height 98
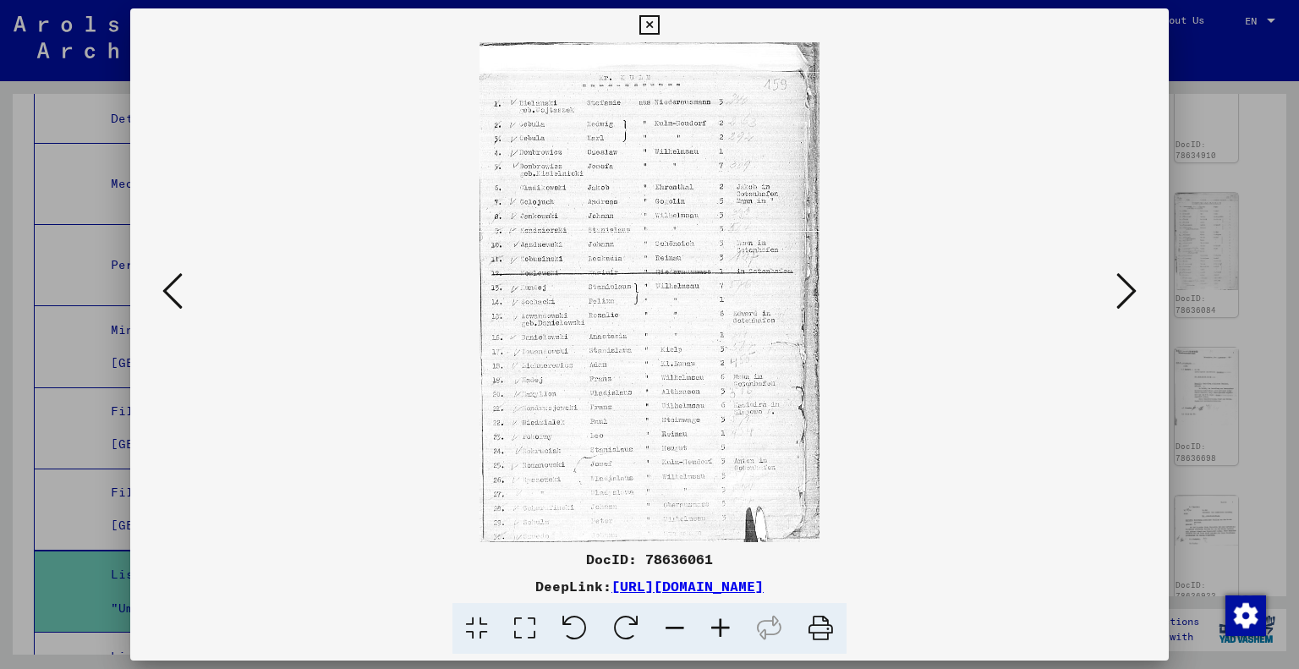
click at [650, 23] on icon at bounding box center [648, 25] width 19 height 20
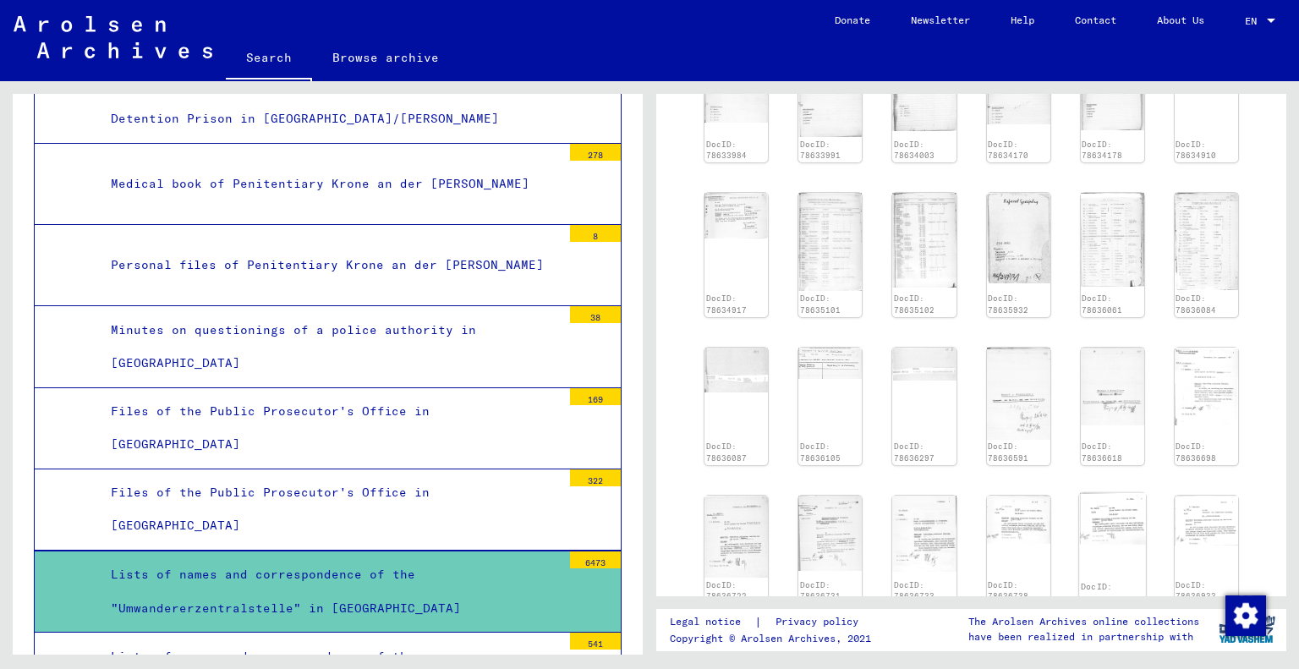
click at [1113, 516] on img at bounding box center [1112, 519] width 67 height 52
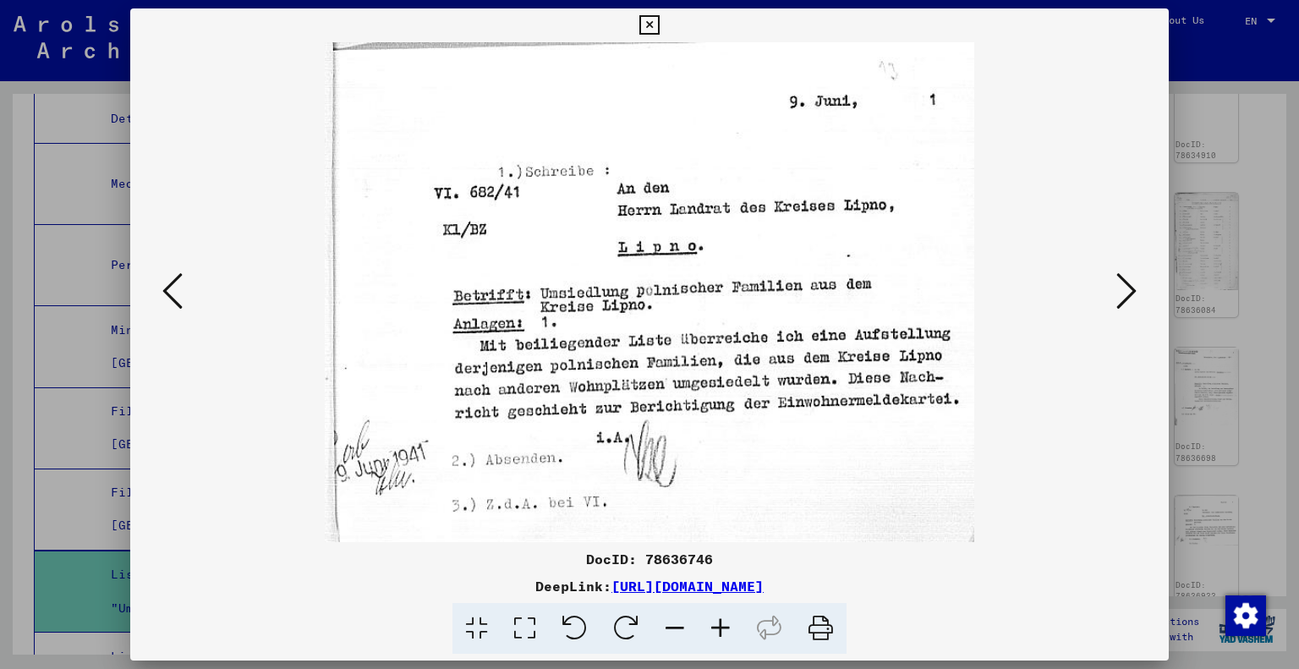
click at [643, 25] on icon at bounding box center [648, 25] width 19 height 20
